Goal: Task Accomplishment & Management: Manage account settings

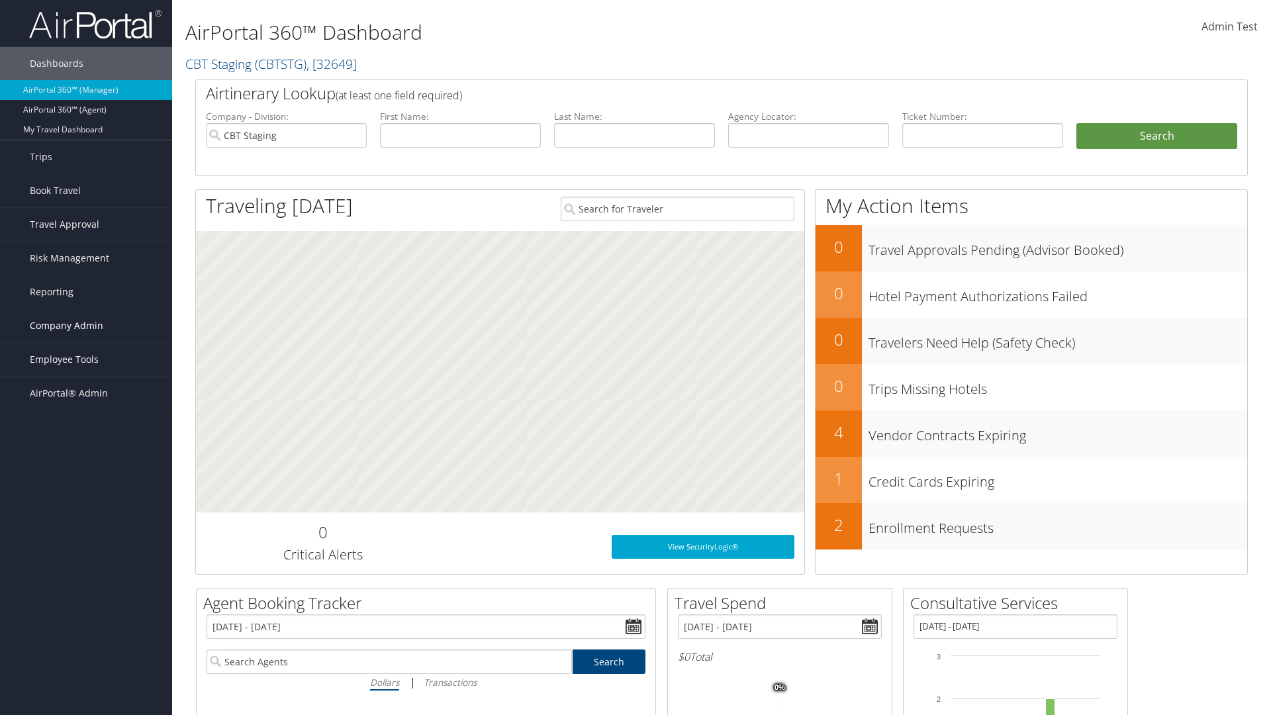
click at [86, 326] on span "Company Admin" at bounding box center [67, 325] width 74 height 33
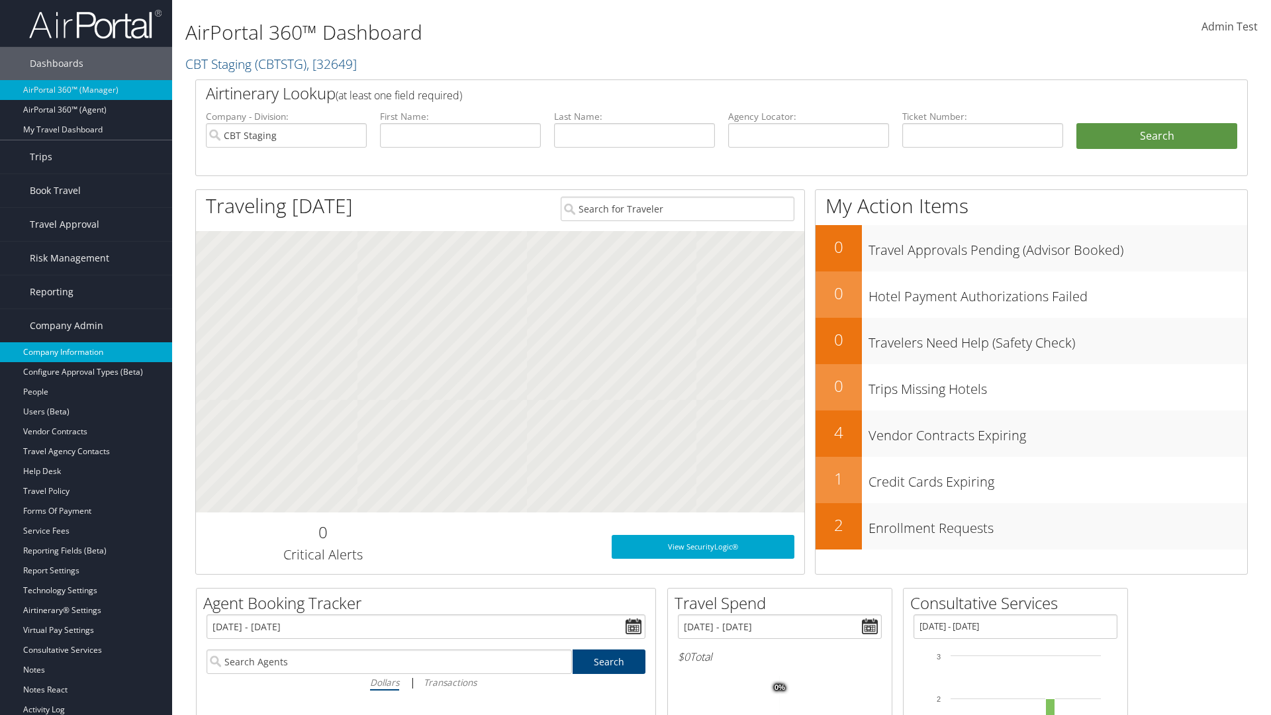
click at [86, 352] on link "Company Information" at bounding box center [86, 352] width 172 height 20
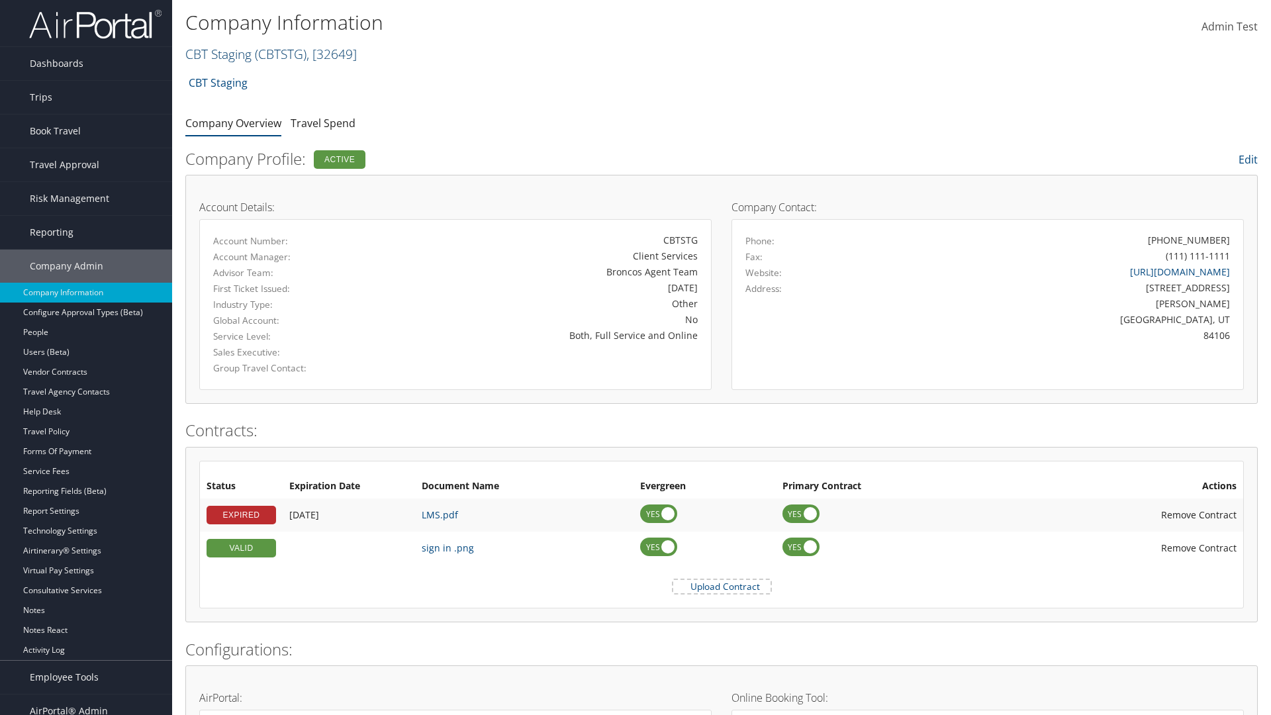
click at [219, 54] on link "CBT Staging ( CBTSTG ) , [ 32649 ]" at bounding box center [271, 54] width 172 height 18
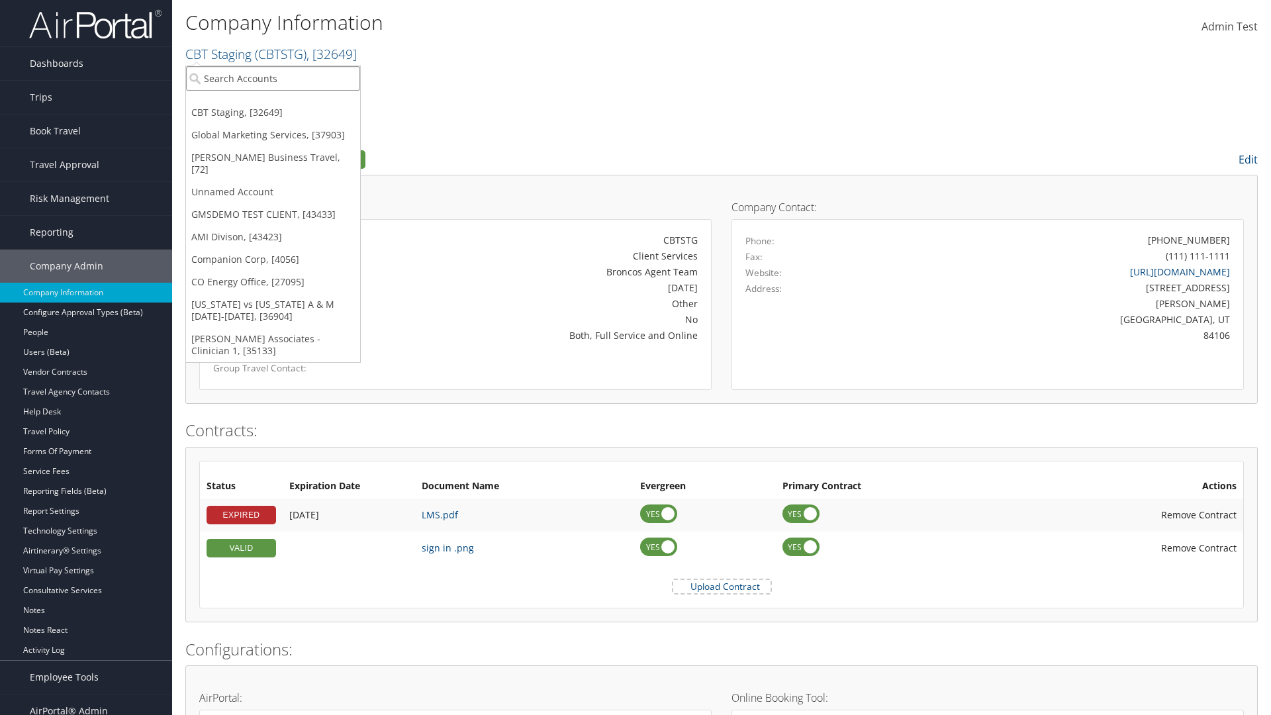
click at [273, 78] on input "search" at bounding box center [273, 78] width 174 height 25
type input "CBTSTG"
click at [273, 103] on div "CBT Staging (CBTSTG), [32649]" at bounding box center [273, 103] width 189 height 12
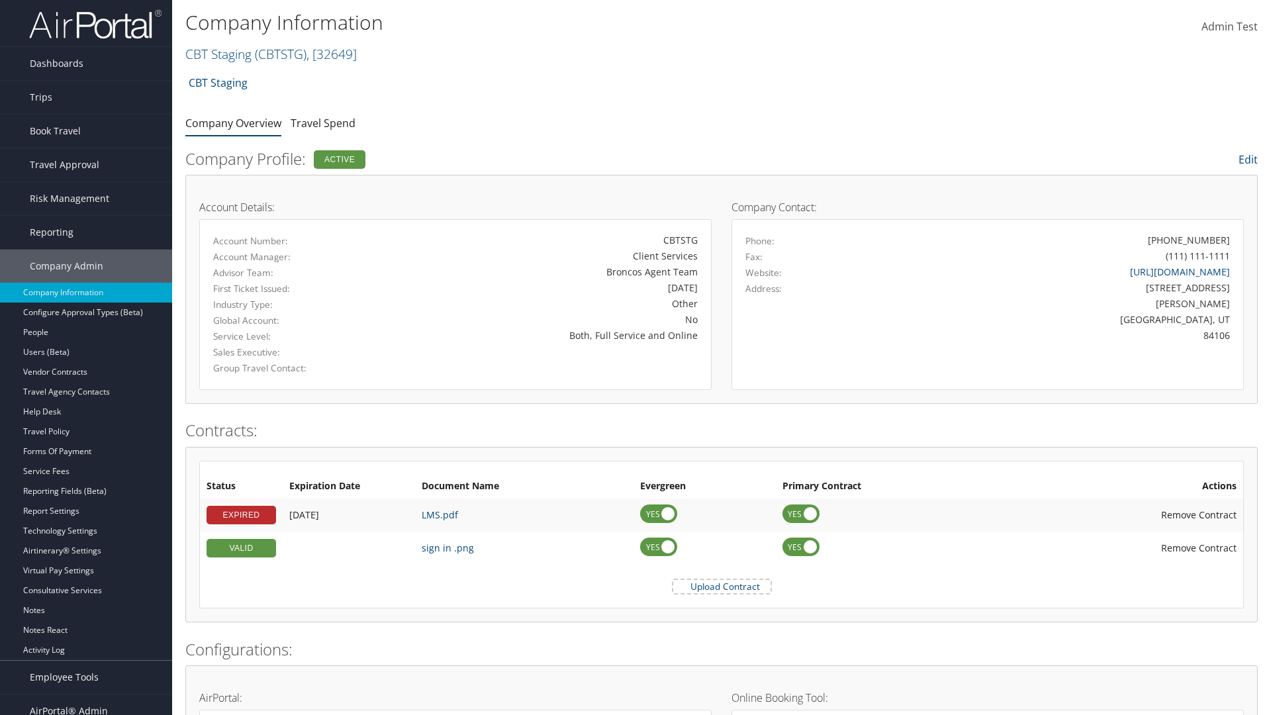
scroll to position [614, 0]
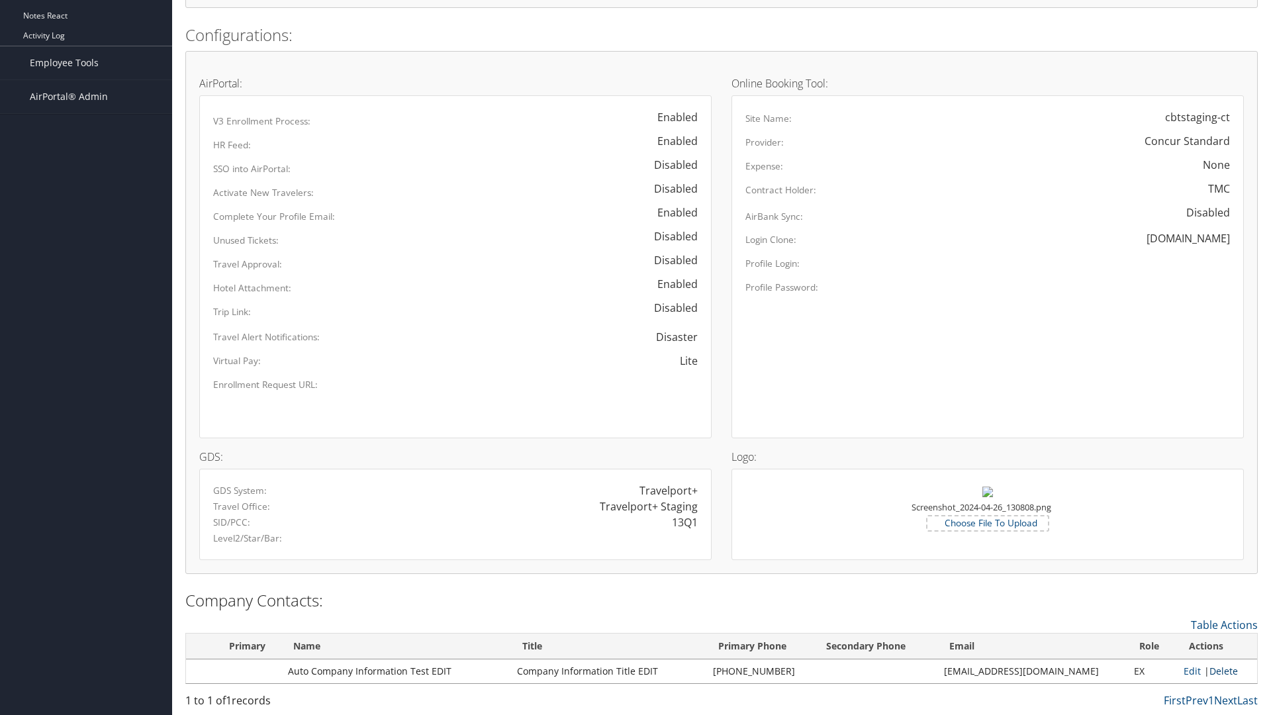
click at [1219, 671] on link "Delete" at bounding box center [1224, 671] width 28 height 13
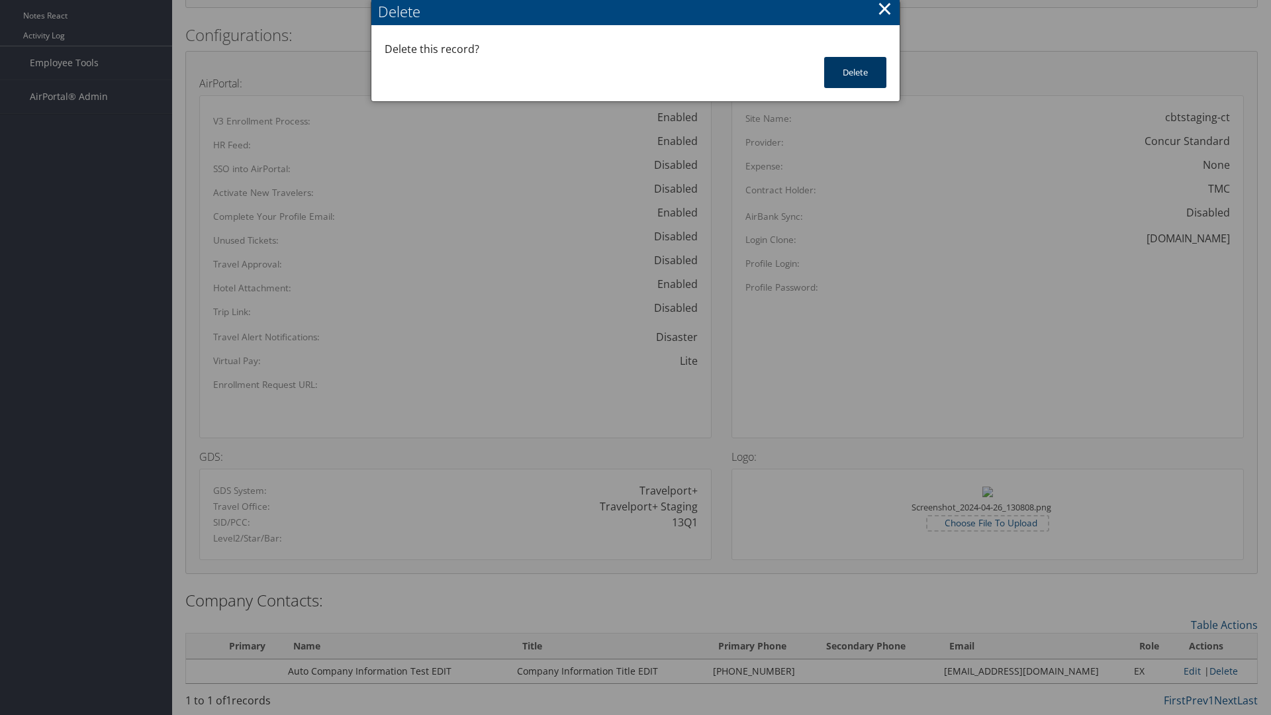
click at [856, 72] on button "Delete" at bounding box center [855, 72] width 62 height 31
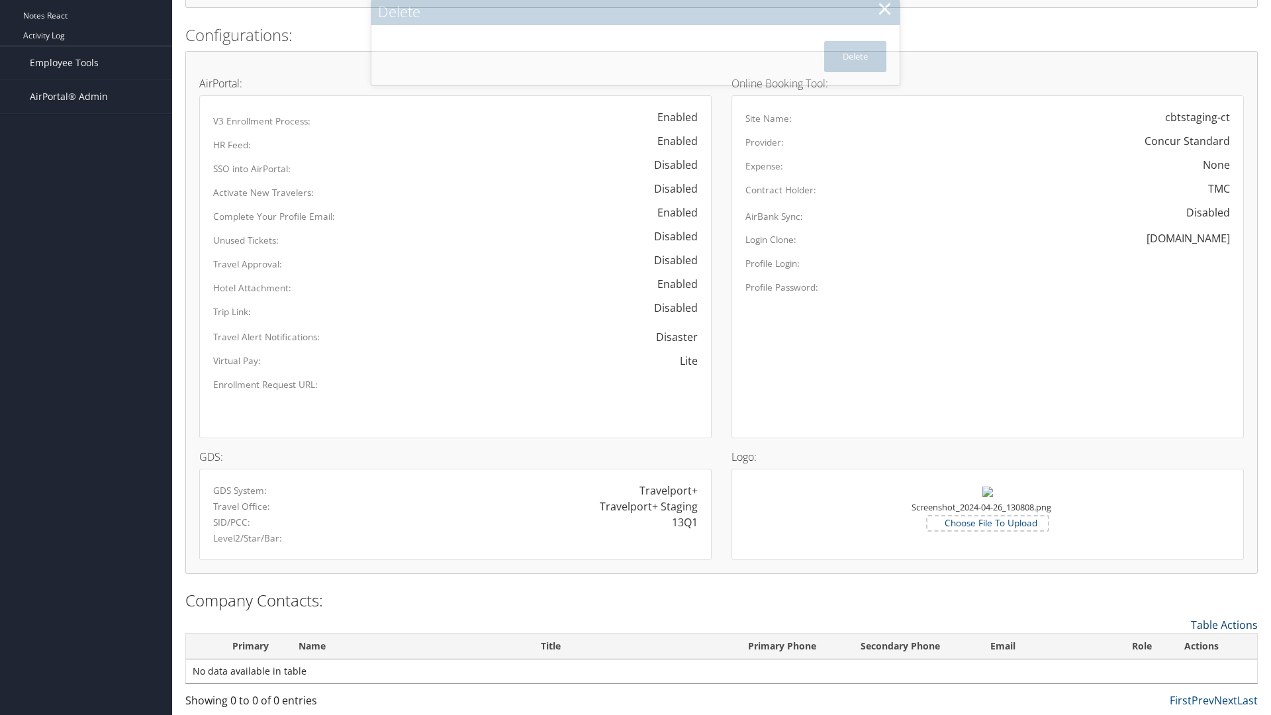
click at [1224, 624] on link "Table Actions" at bounding box center [1224, 625] width 67 height 15
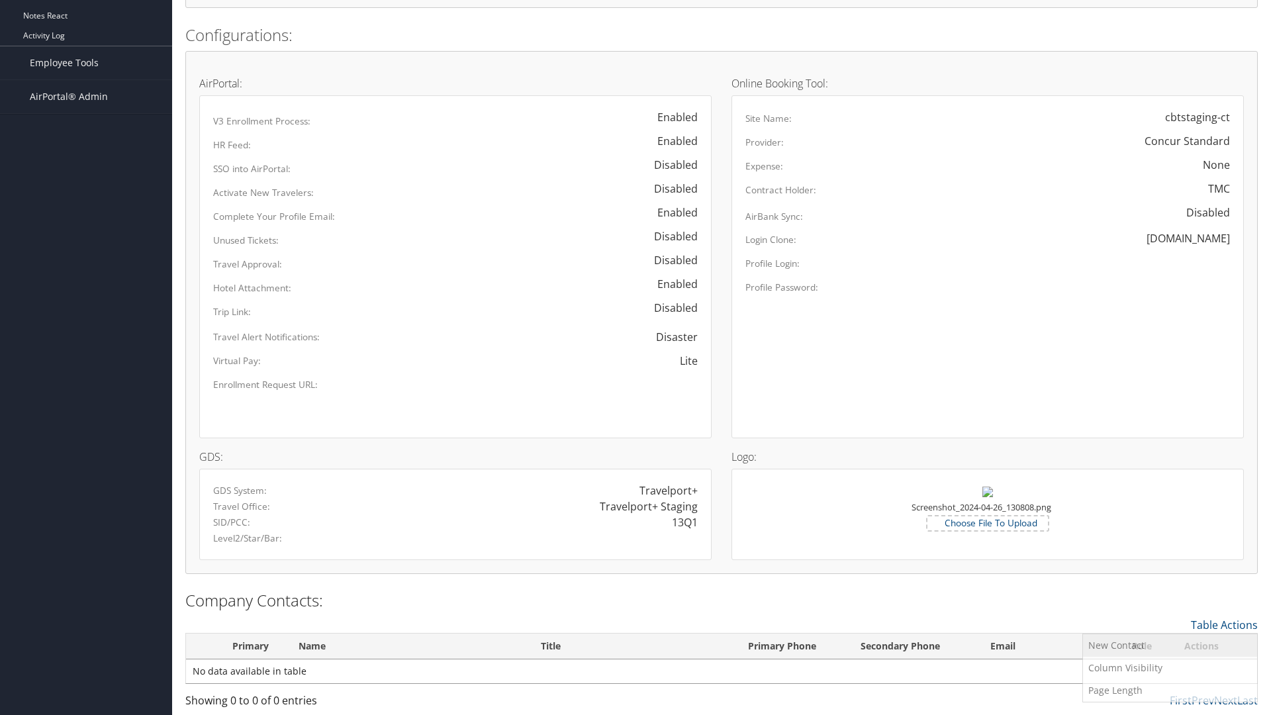
click at [1170, 645] on link "New Contact" at bounding box center [1170, 645] width 174 height 23
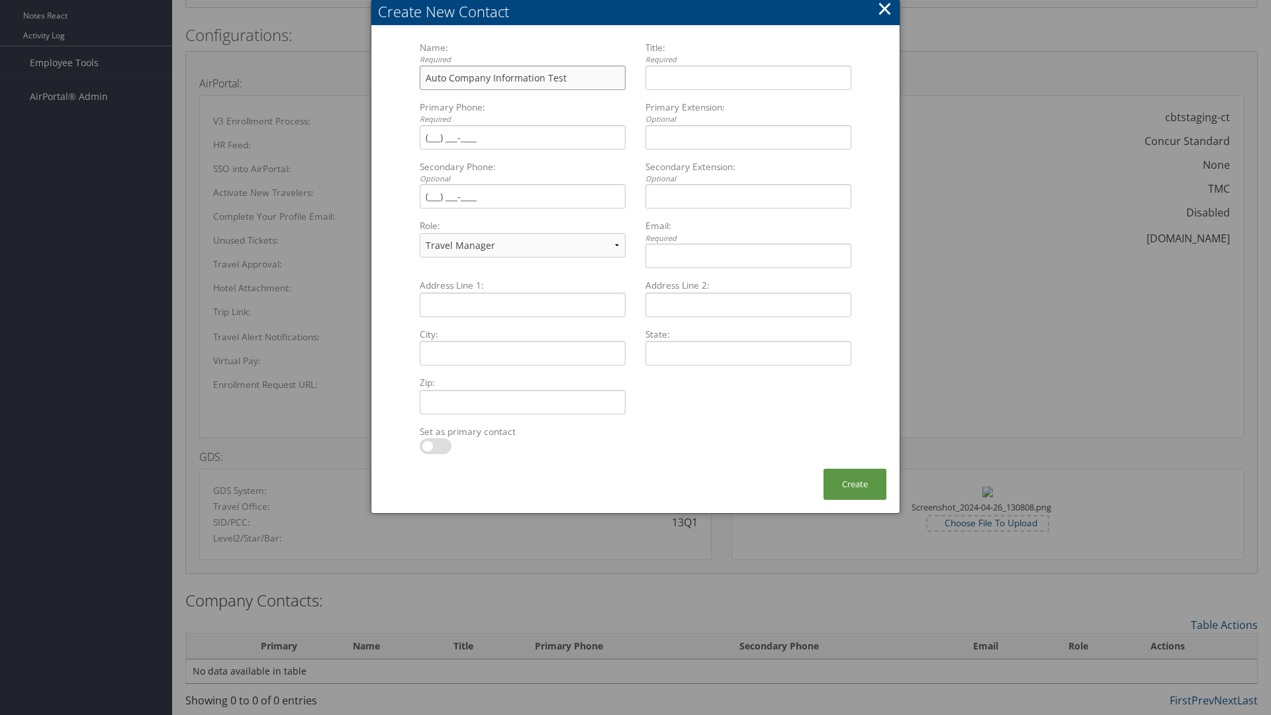
type input "Auto Company Information Test"
type input "Company Information Title"
type input "[PHONE_NUMBER]"
select select "EX"
type input "[PHONE_NUMBER]"
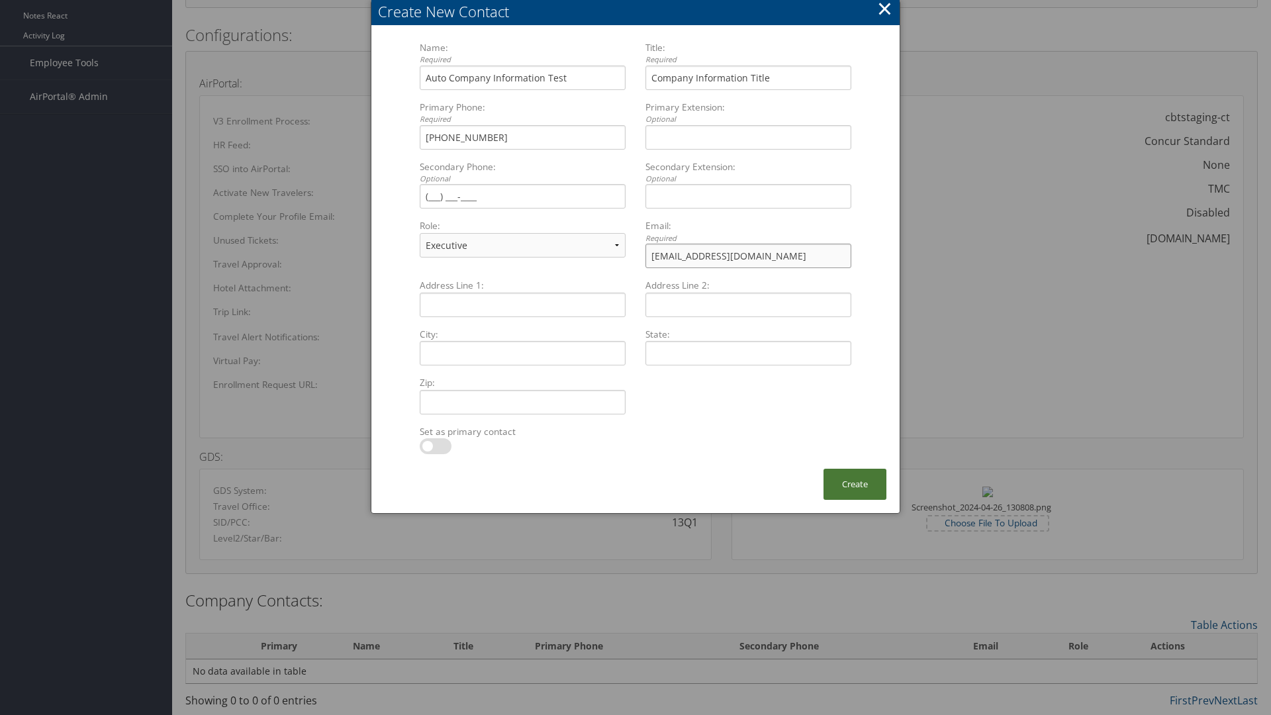
type input "test@cbtravel.com"
click at [855, 484] on button "Create" at bounding box center [855, 484] width 63 height 31
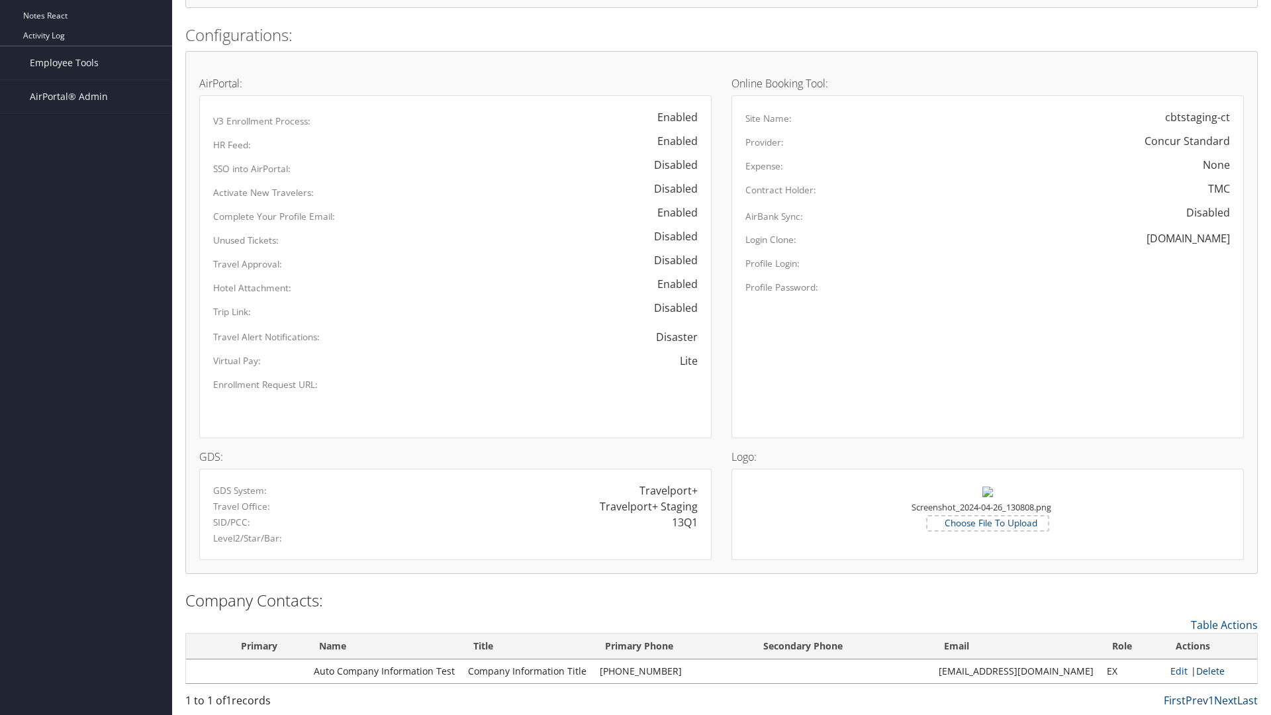
click at [1206, 671] on link "Delete" at bounding box center [1211, 671] width 28 height 13
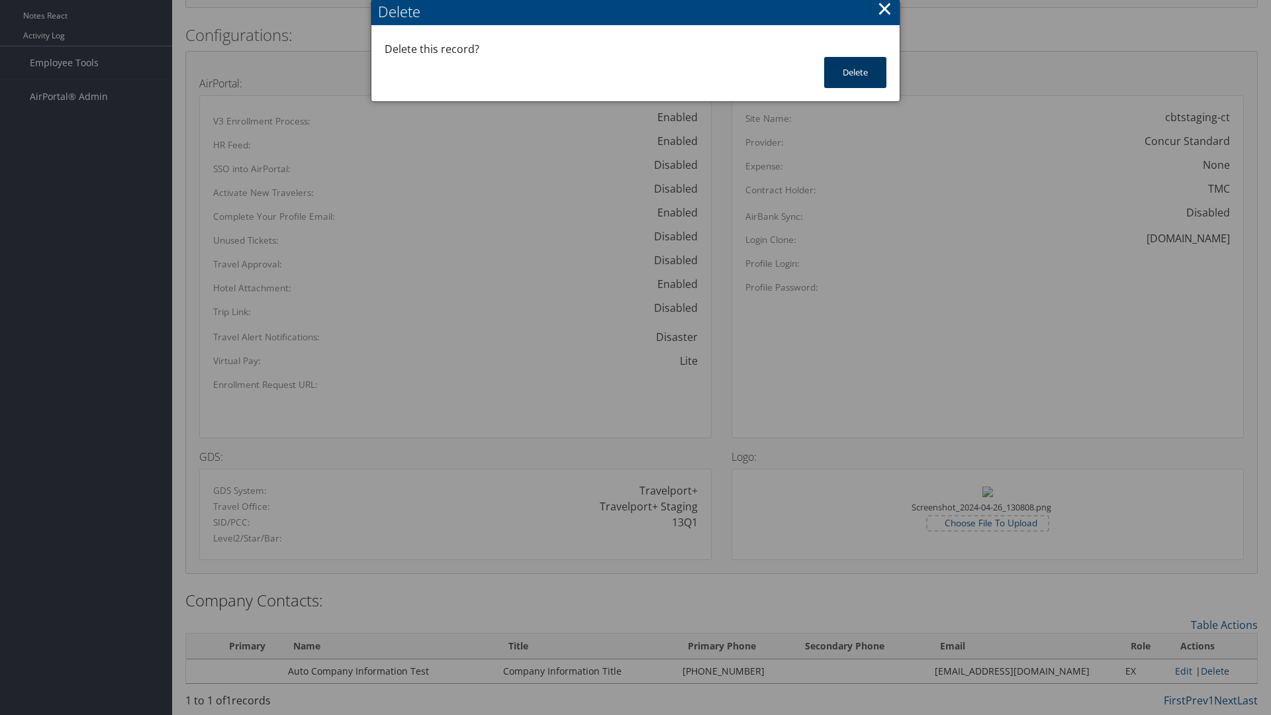
click at [856, 72] on button "Delete" at bounding box center [855, 72] width 62 height 31
